Goal: Check status: Check status

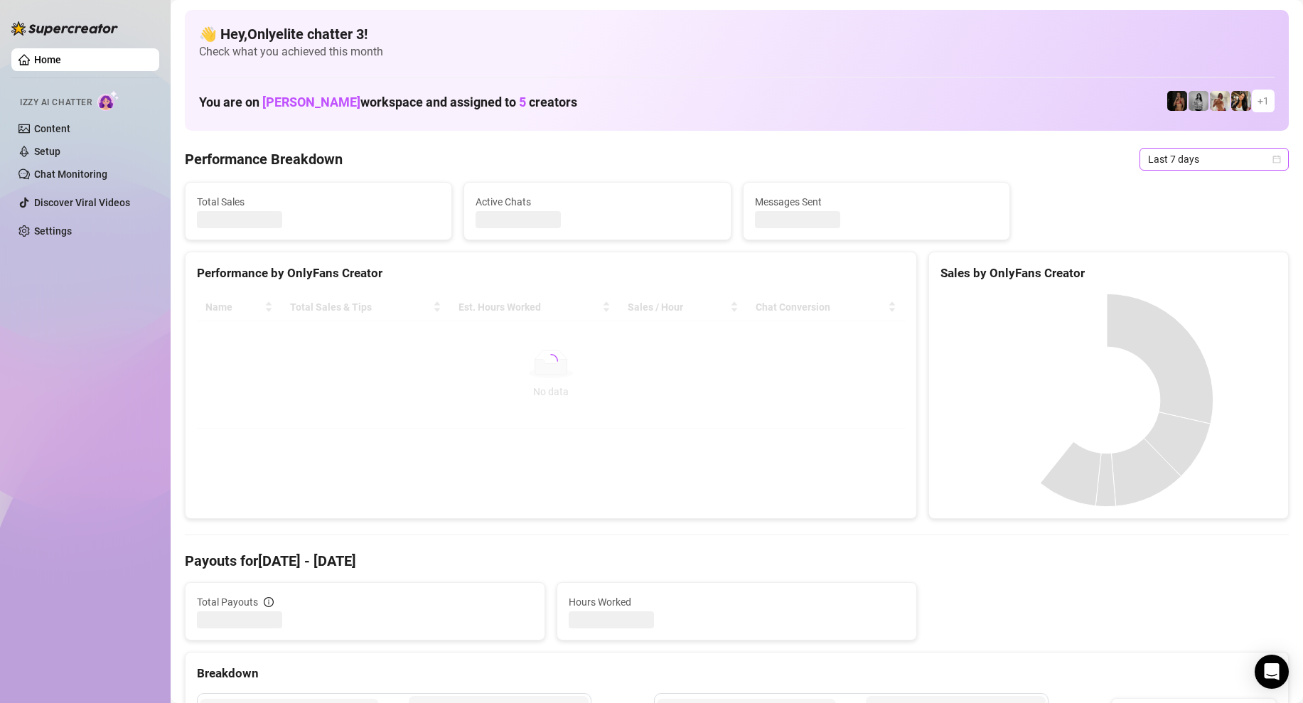
click at [1230, 167] on span "Last 7 days" at bounding box center [1214, 159] width 132 height 21
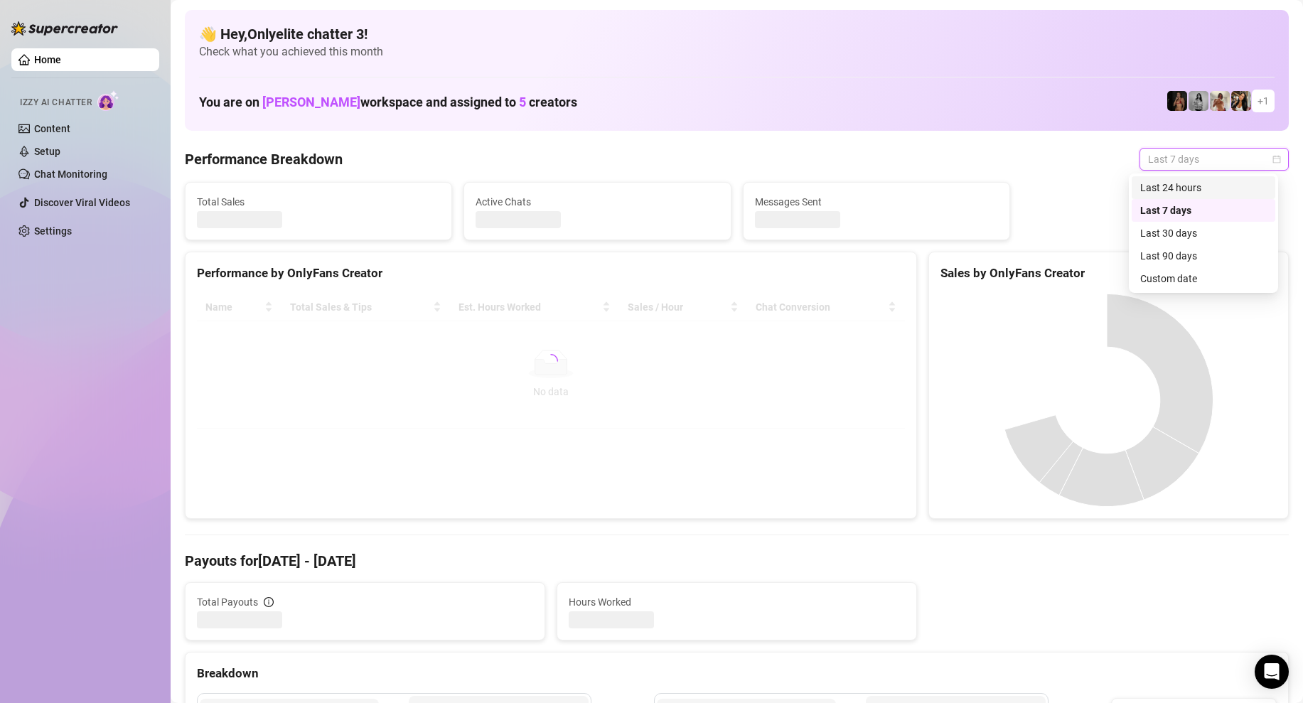
click at [1212, 188] on div "Last 24 hours" at bounding box center [1203, 188] width 127 height 16
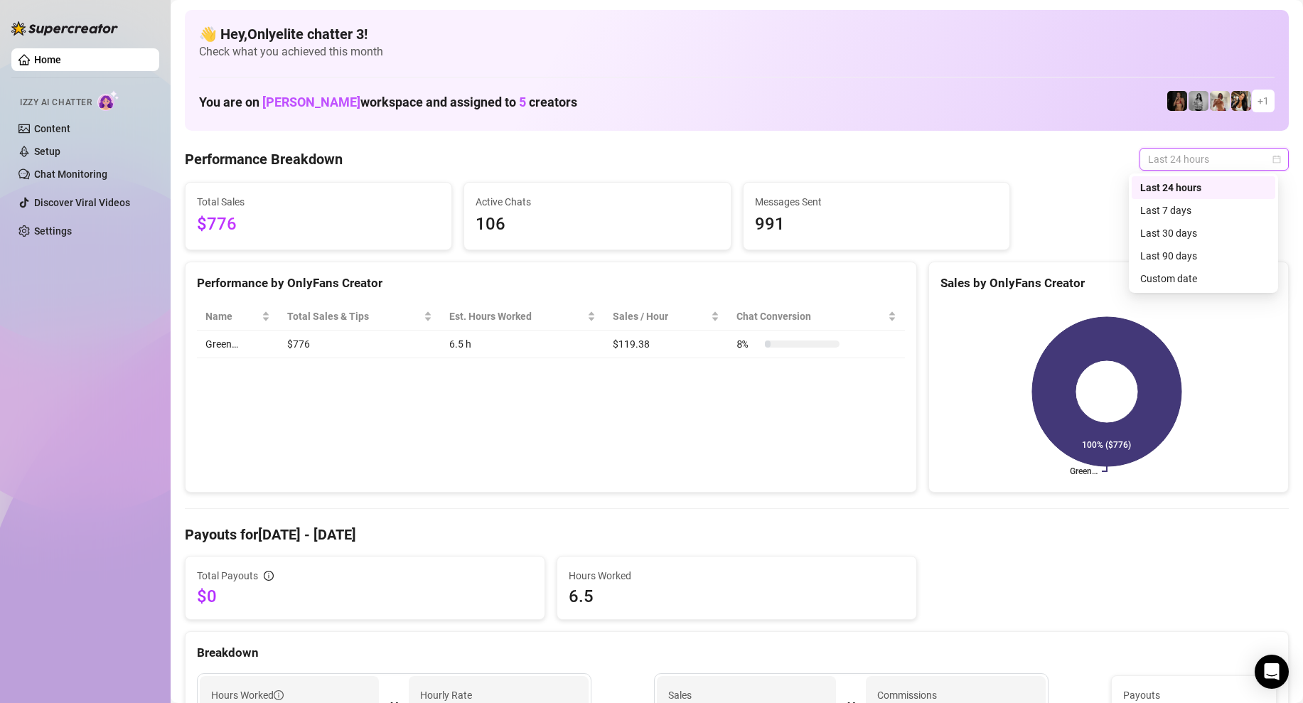
click at [1220, 164] on span "Last 24 hours" at bounding box center [1214, 159] width 132 height 21
click at [1213, 276] on div "Custom date" at bounding box center [1203, 279] width 127 height 16
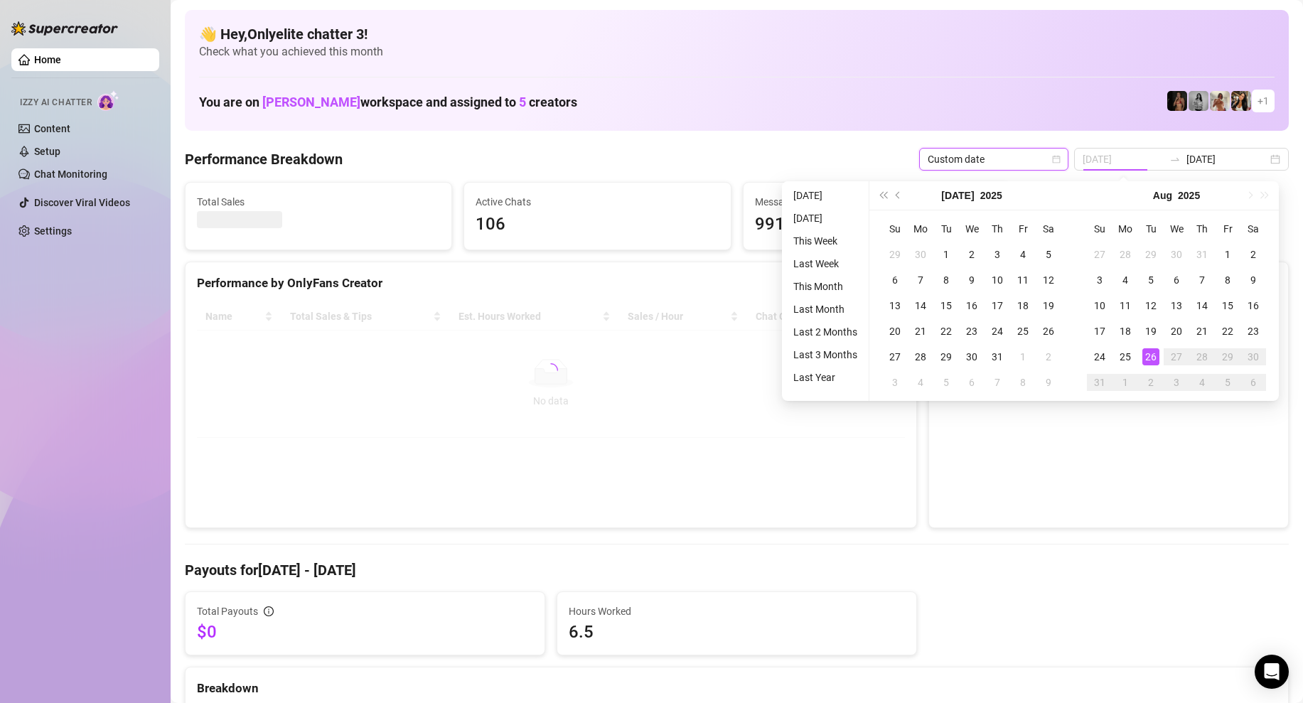
click at [1144, 354] on div "26" at bounding box center [1150, 356] width 17 height 17
click at [1149, 354] on div "26" at bounding box center [1150, 356] width 17 height 17
type input "[DATE]"
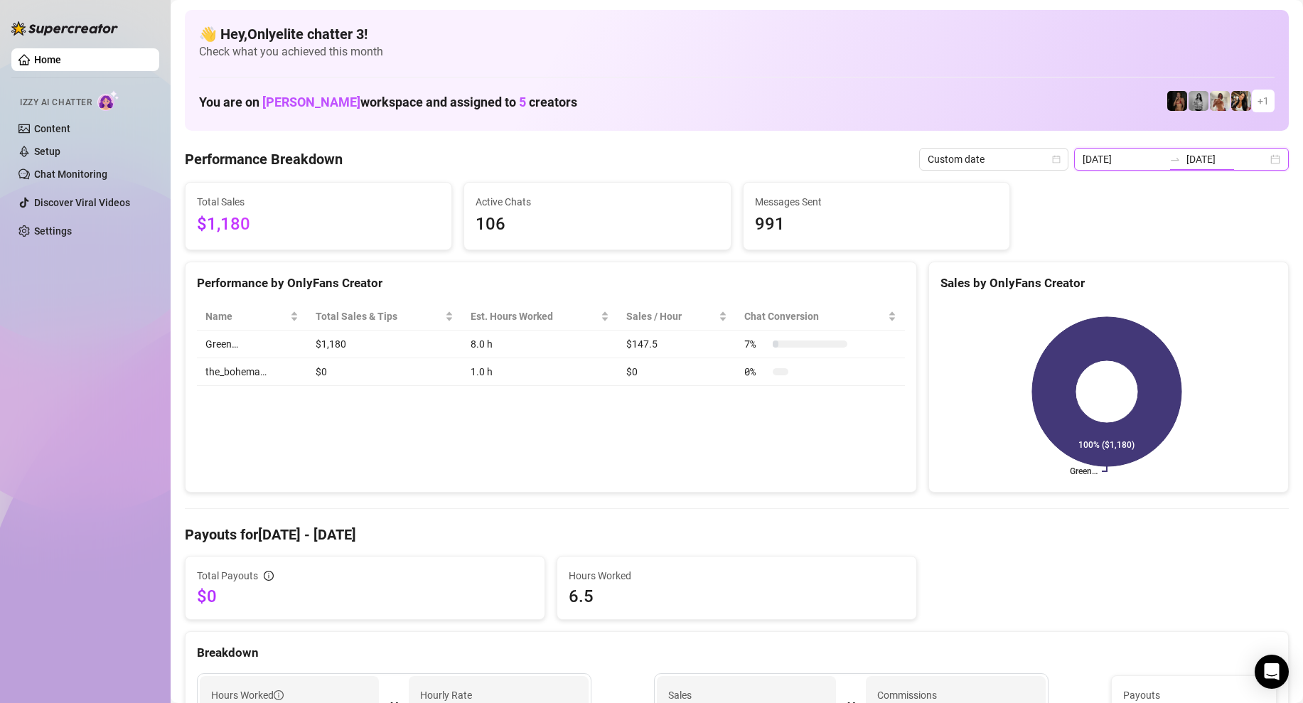
click at [1218, 153] on input "[DATE]" at bounding box center [1226, 159] width 81 height 16
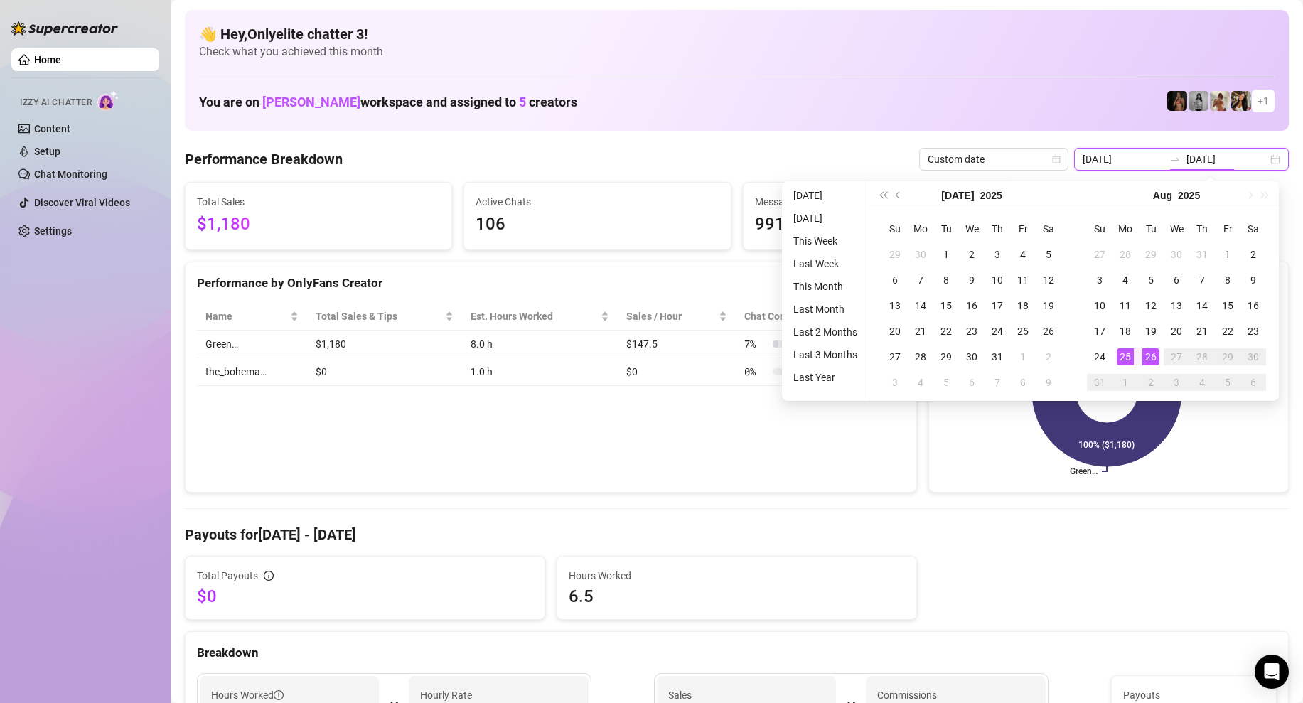
click at [1263, 158] on div "[DATE] [DATE]" at bounding box center [1181, 159] width 215 height 23
type input "[DATE]"
click at [1154, 353] on div "26" at bounding box center [1150, 356] width 17 height 17
type input "[DATE]"
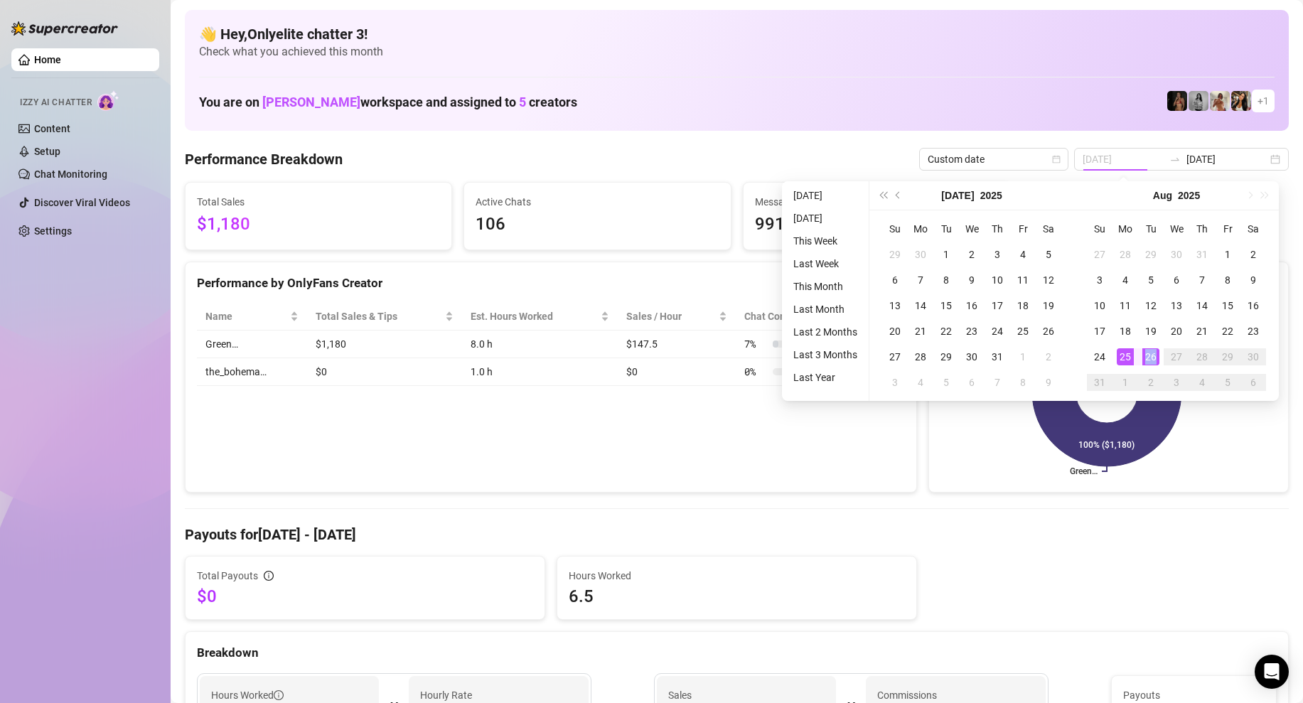
type input "[DATE]"
